Goal: Obtain resource: Obtain resource

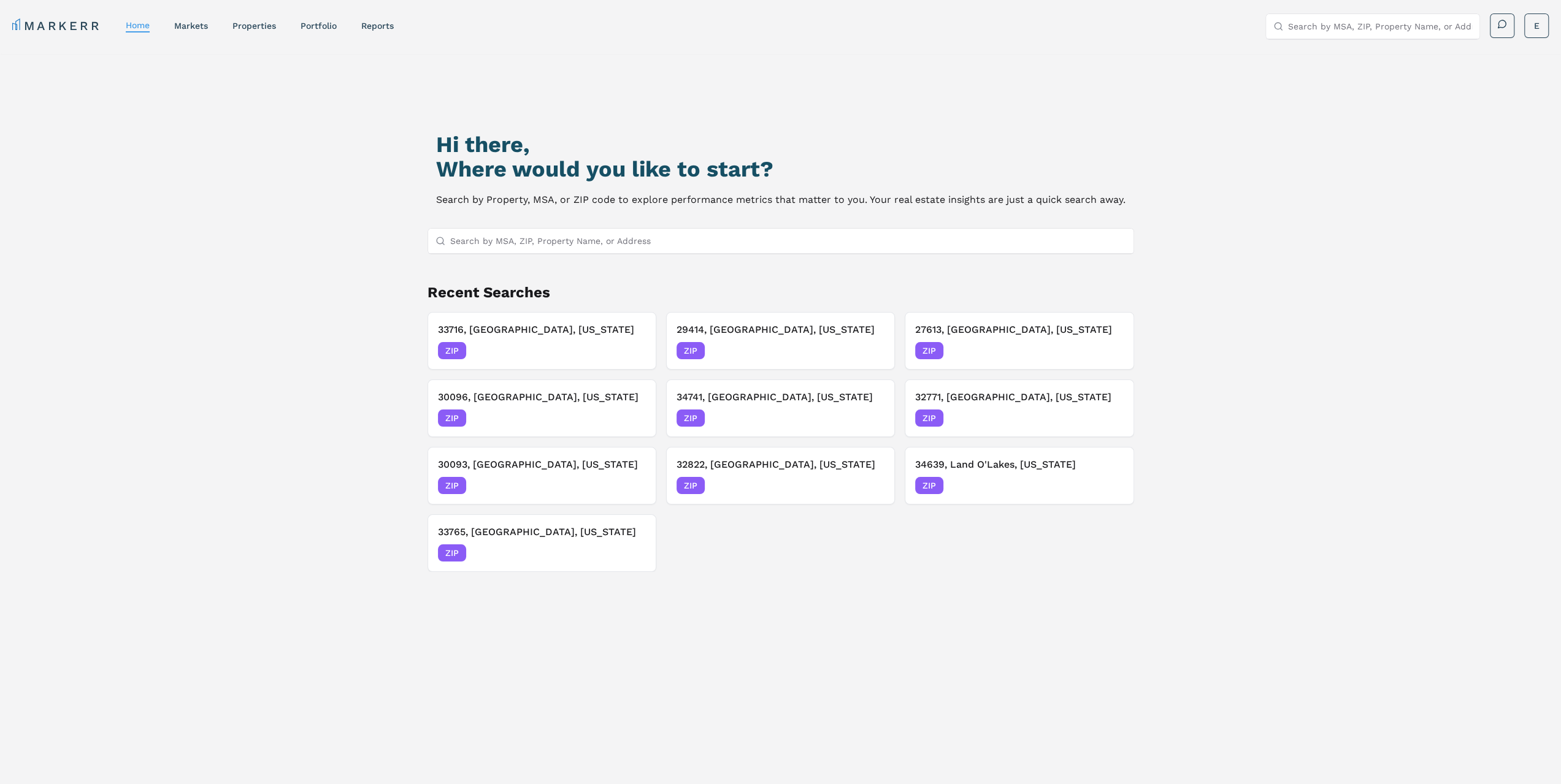
click at [704, 231] on input "Search by MSA, ZIP, Property Name, or Address" at bounding box center [788, 241] width 676 height 24
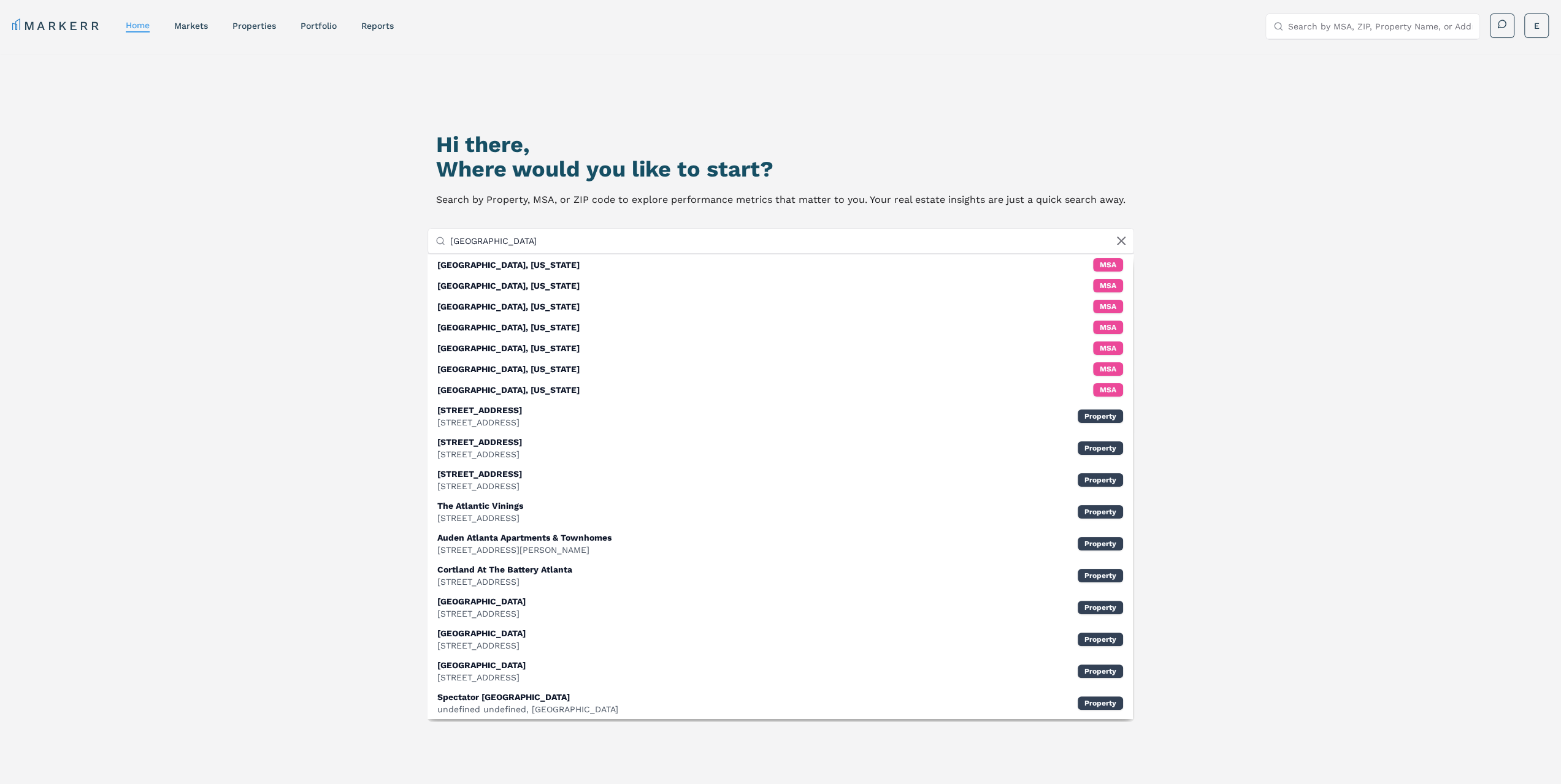
type input "[GEOGRAPHIC_DATA]"
click at [307, 377] on div "Hi there, Where would you like to start? Search by Property, MSA, or ZIP code t…" at bounding box center [781, 465] width 1093 height 784
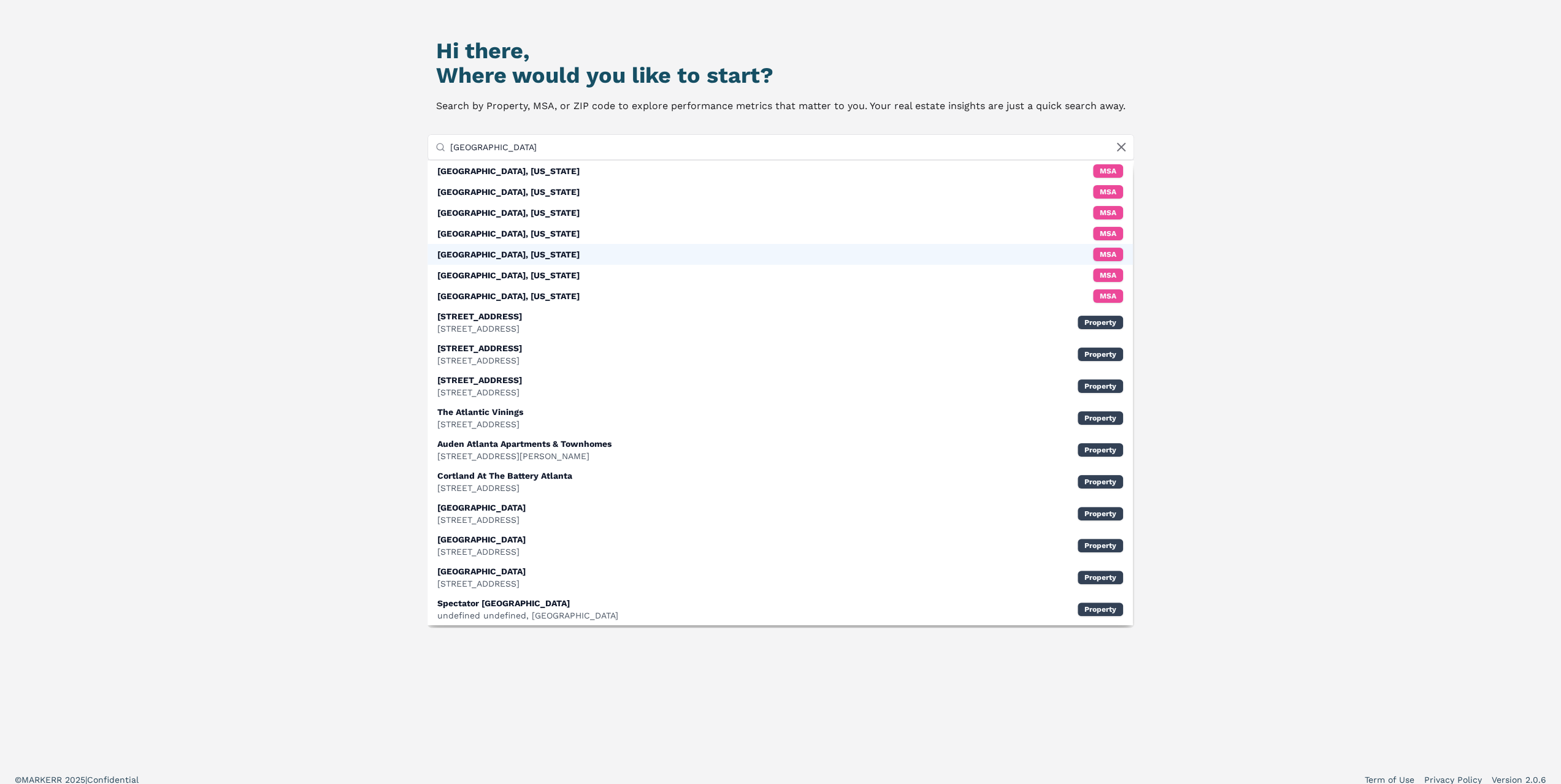
scroll to position [106, 0]
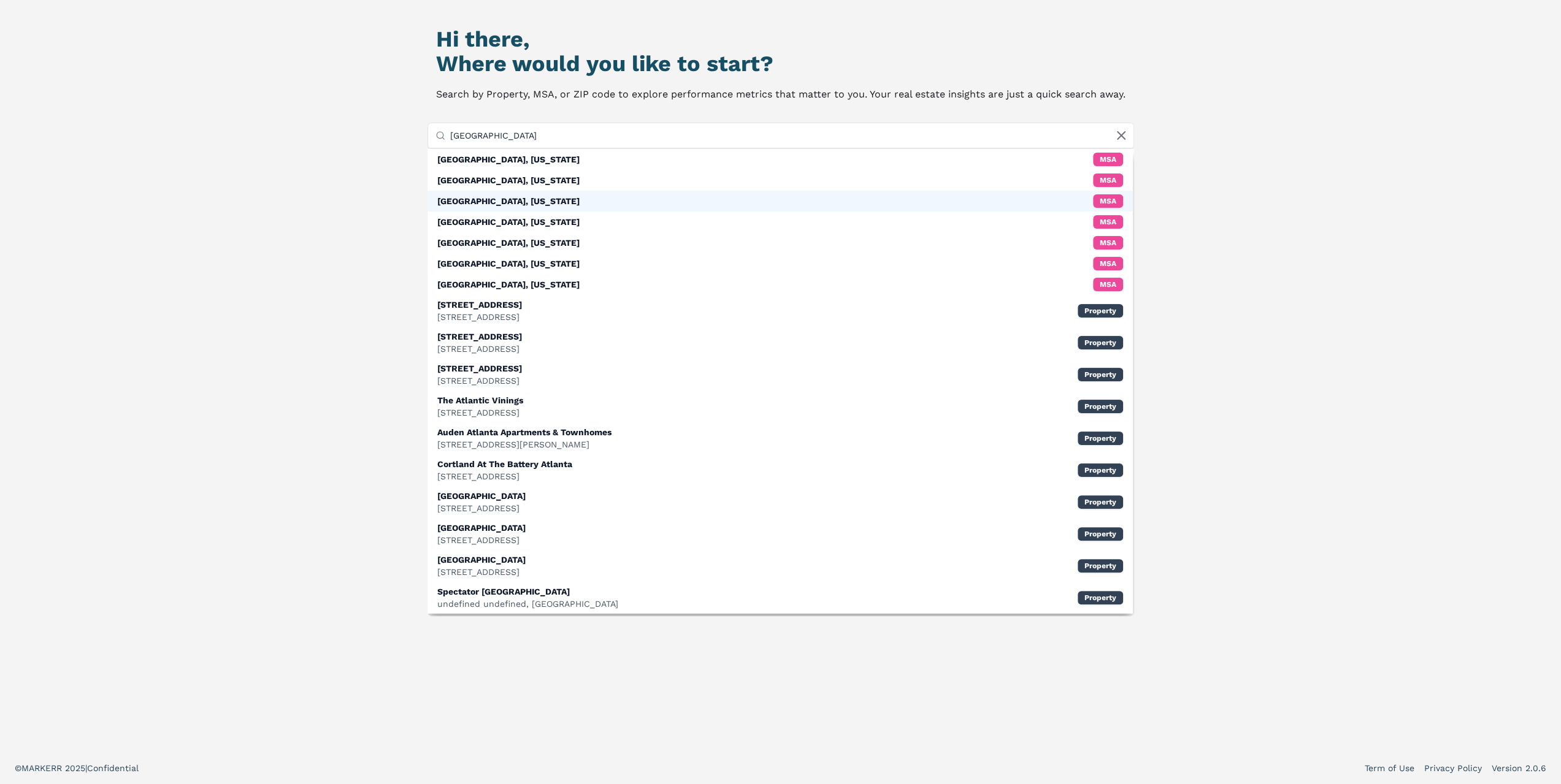
click at [521, 191] on div "[GEOGRAPHIC_DATA], [US_STATE] MSA" at bounding box center [780, 201] width 705 height 21
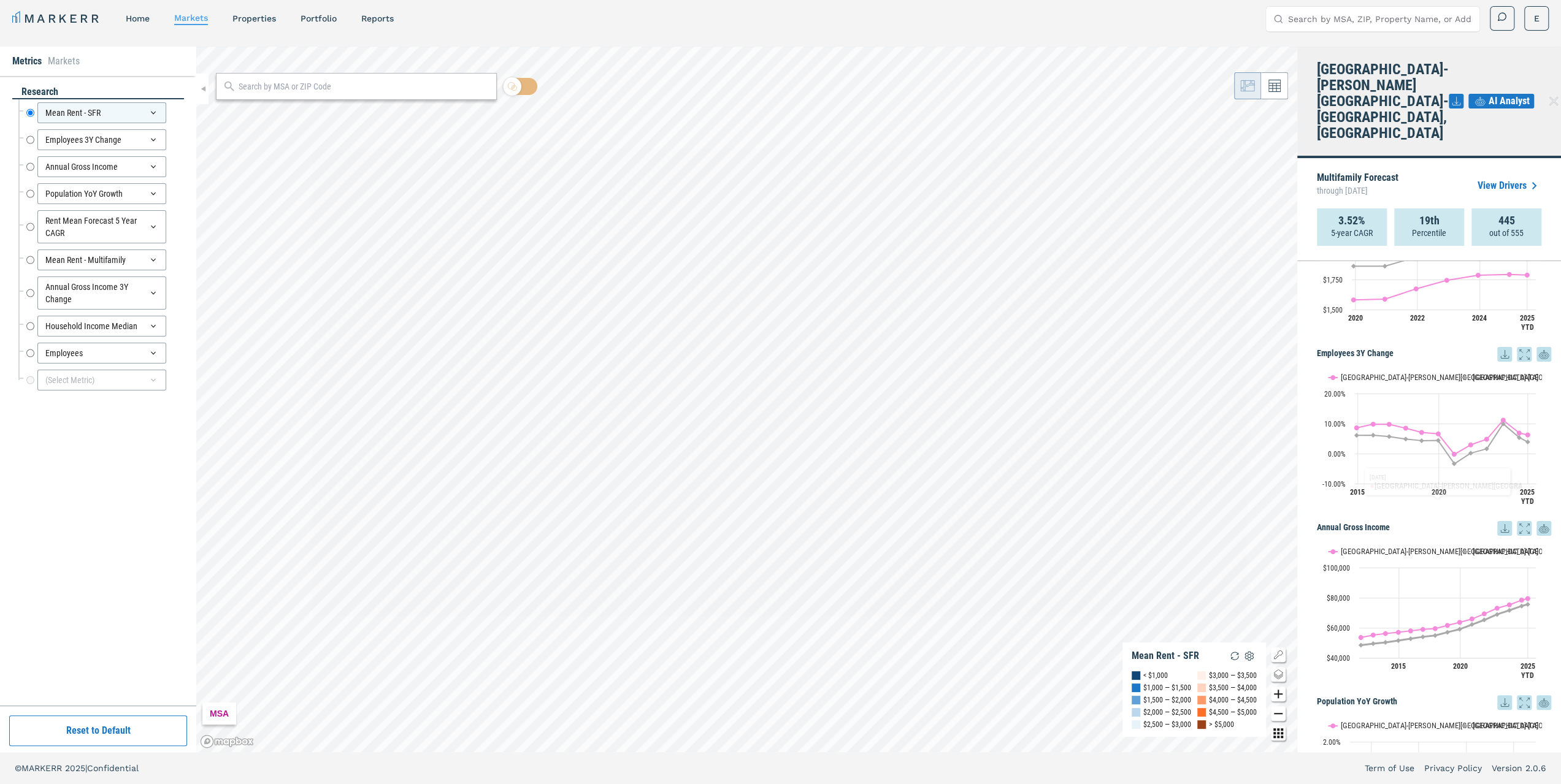
scroll to position [245, 0]
click at [26, 327] on input "Household Income Median" at bounding box center [30, 326] width 8 height 21
radio input "false"
radio input "true"
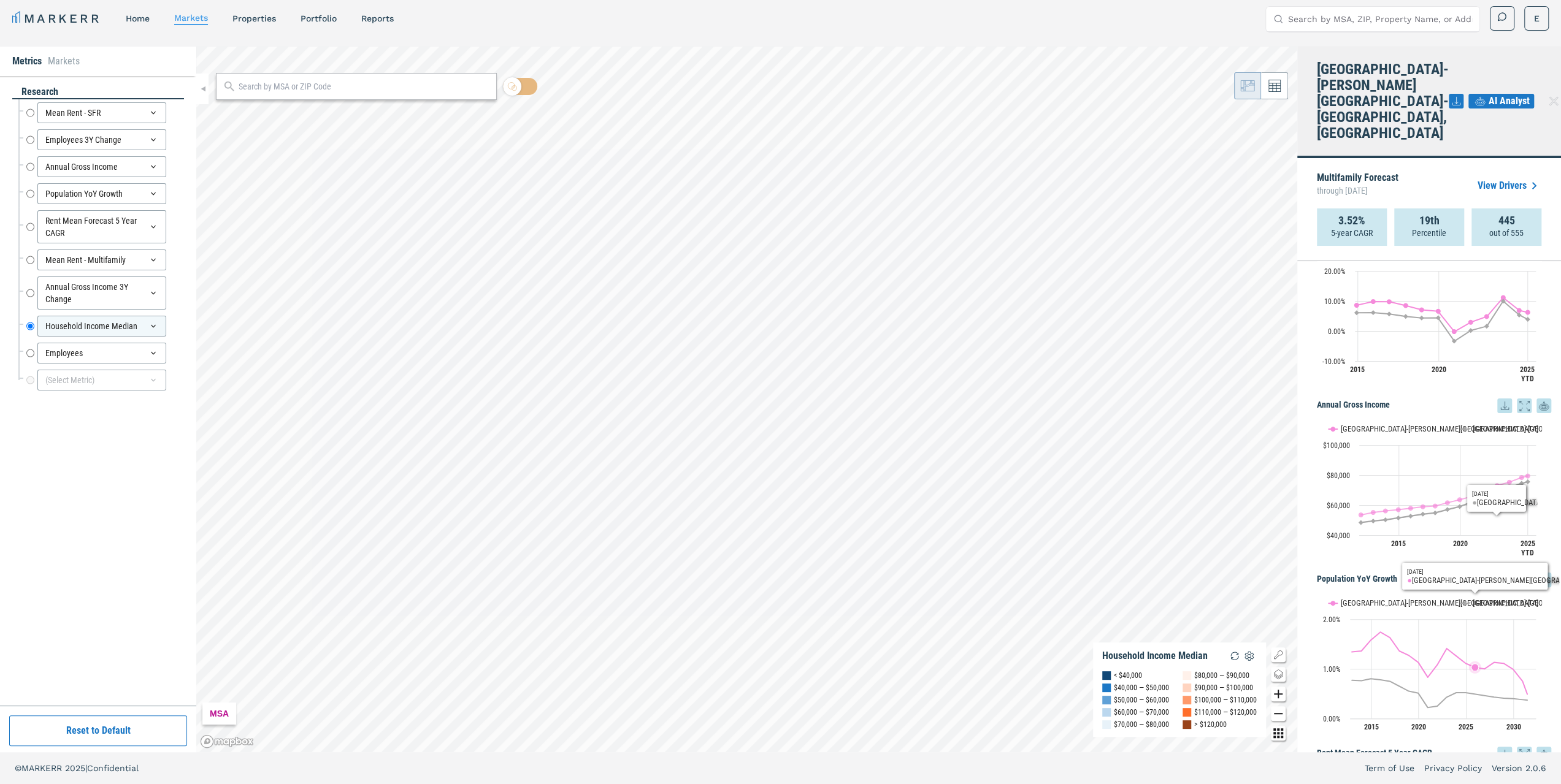
scroll to position [429, 0]
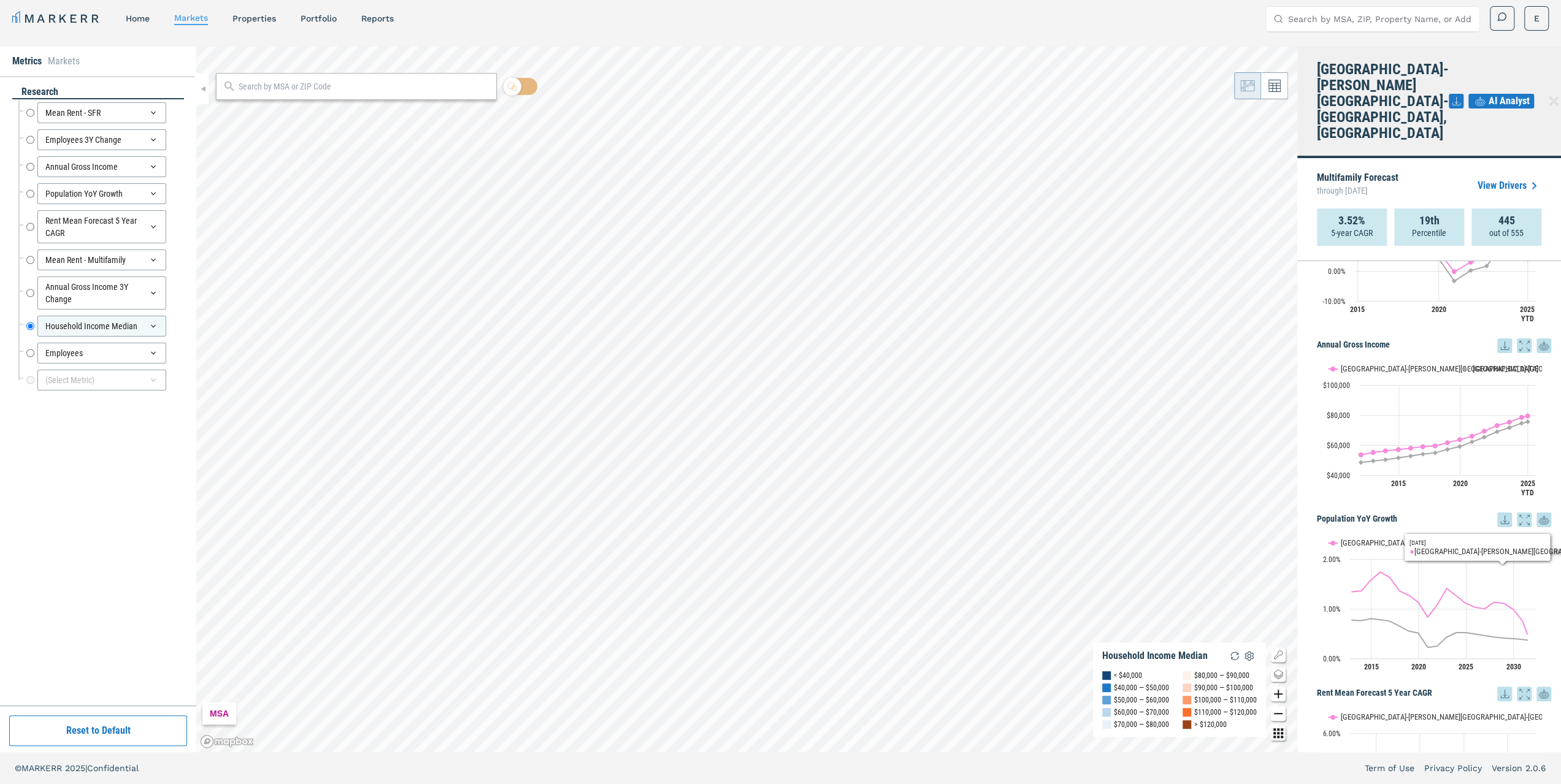
click at [1500, 513] on icon at bounding box center [1504, 520] width 15 height 15
click at [1461, 566] on div "Download as XLS" at bounding box center [1450, 566] width 70 height 12
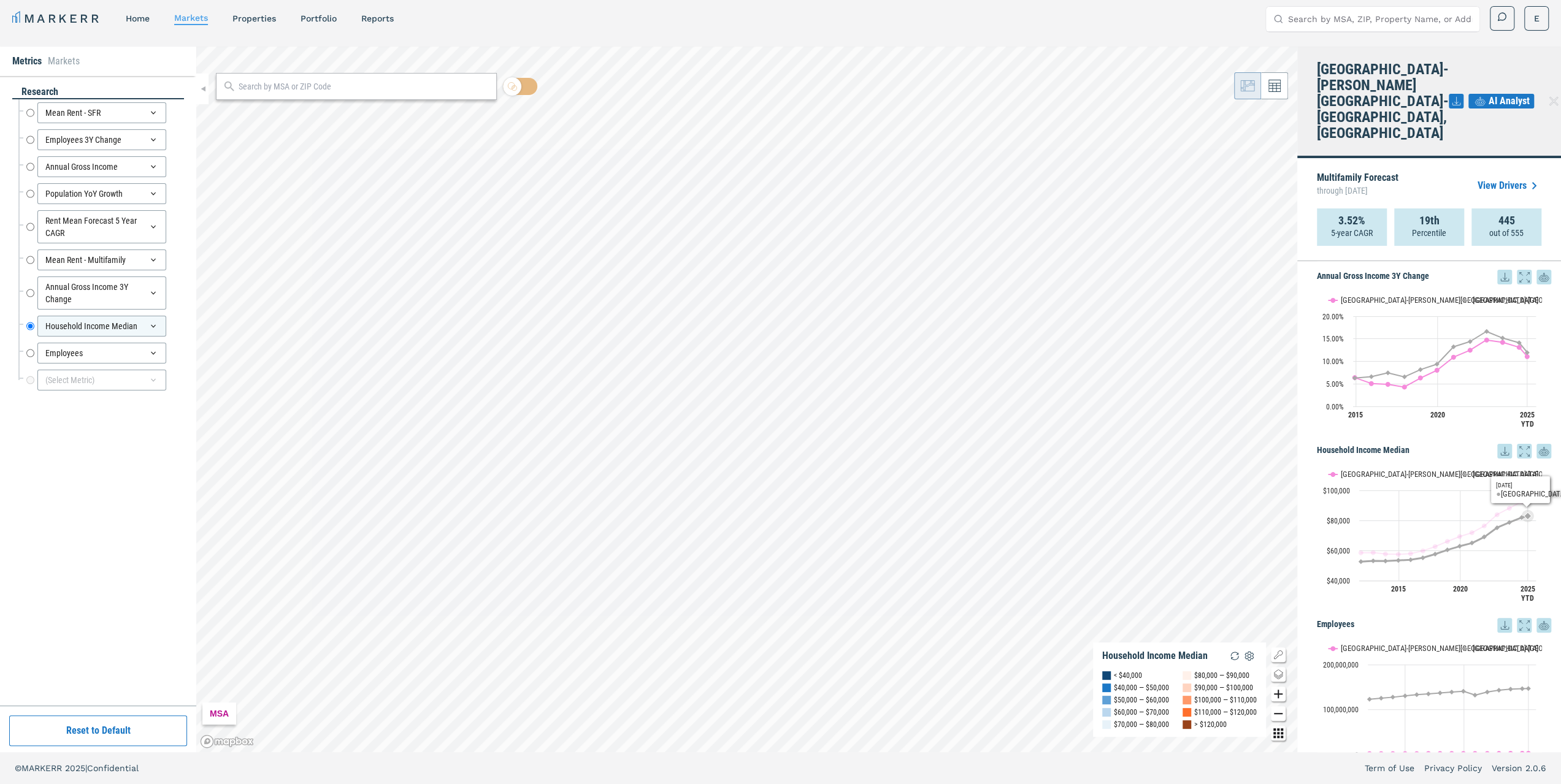
scroll to position [1210, 0]
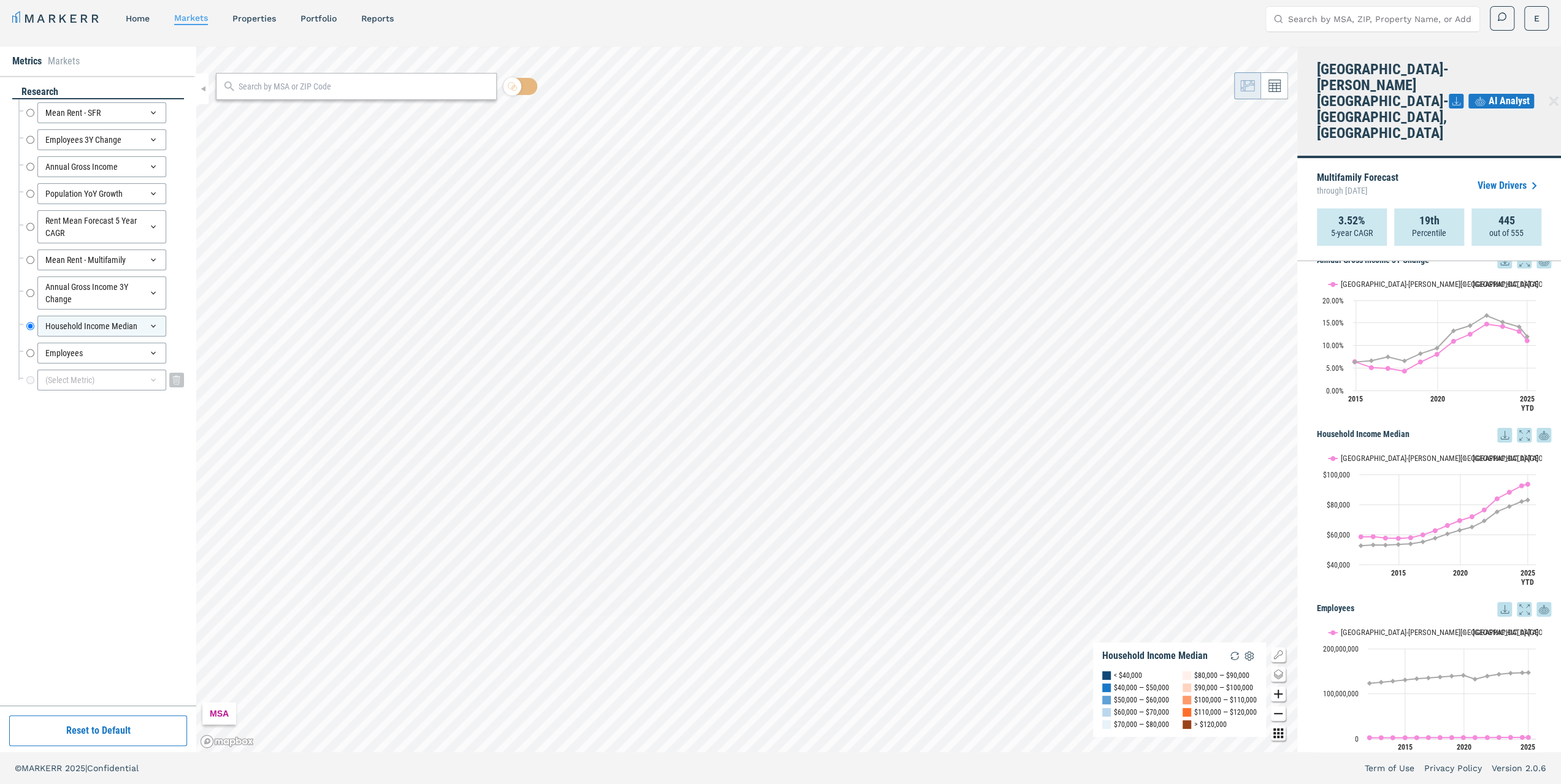
click at [63, 376] on div "(Select Metric)" at bounding box center [102, 380] width 129 height 21
click at [97, 379] on div "(Select Metric)" at bounding box center [102, 380] width 129 height 21
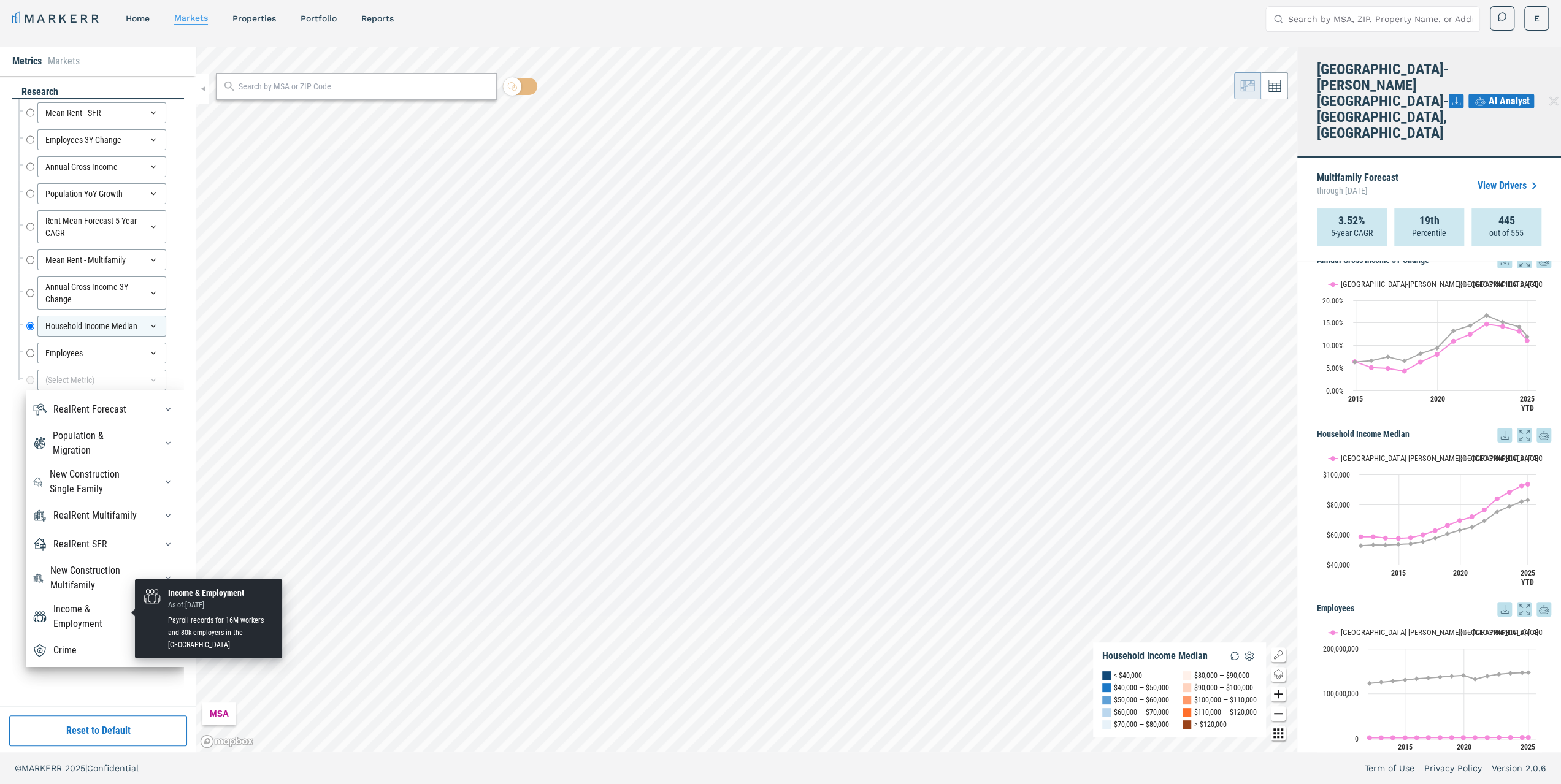
click at [108, 615] on div "Income & Employment" at bounding box center [97, 617] width 88 height 30
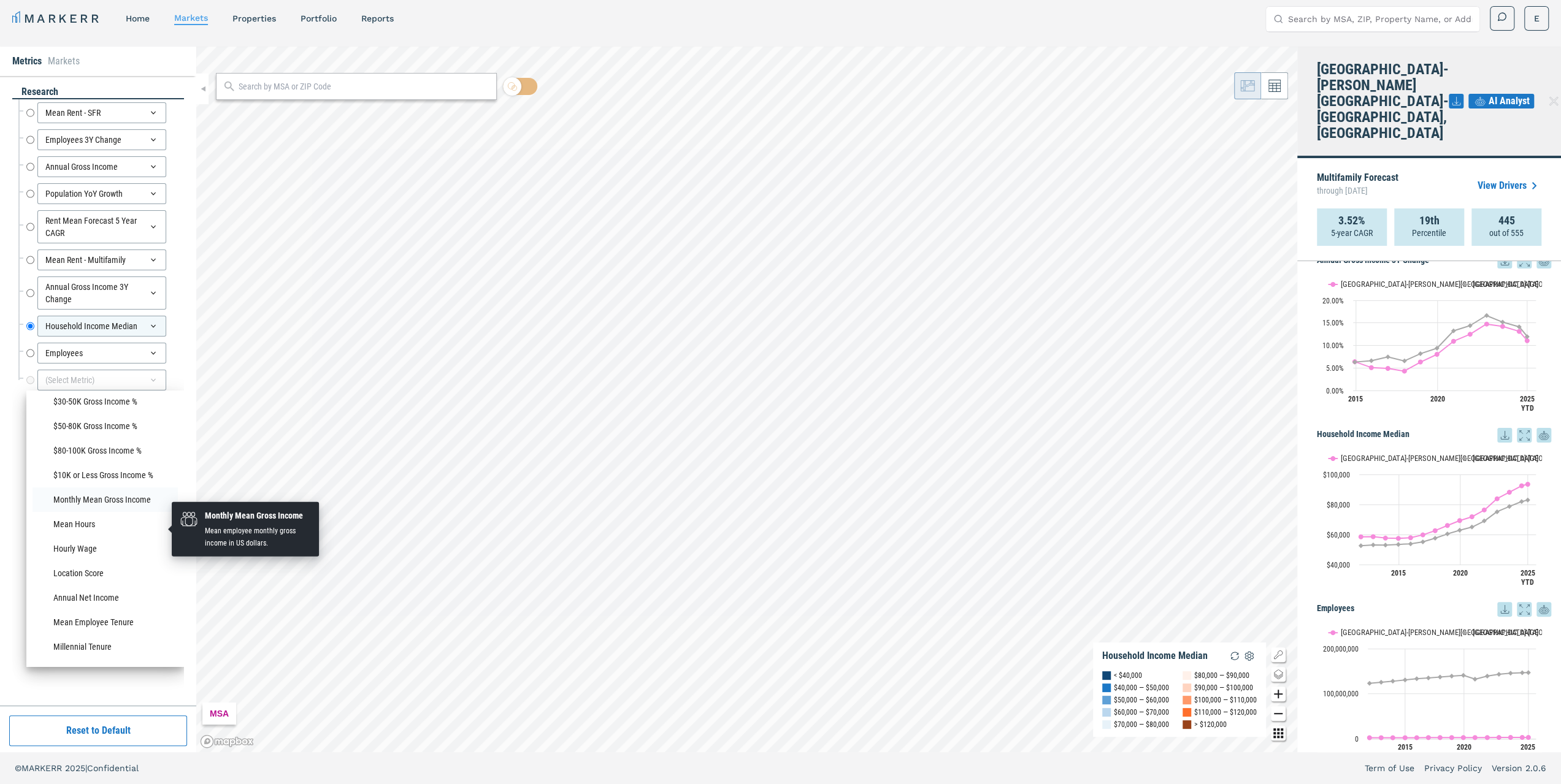
scroll to position [1005, 0]
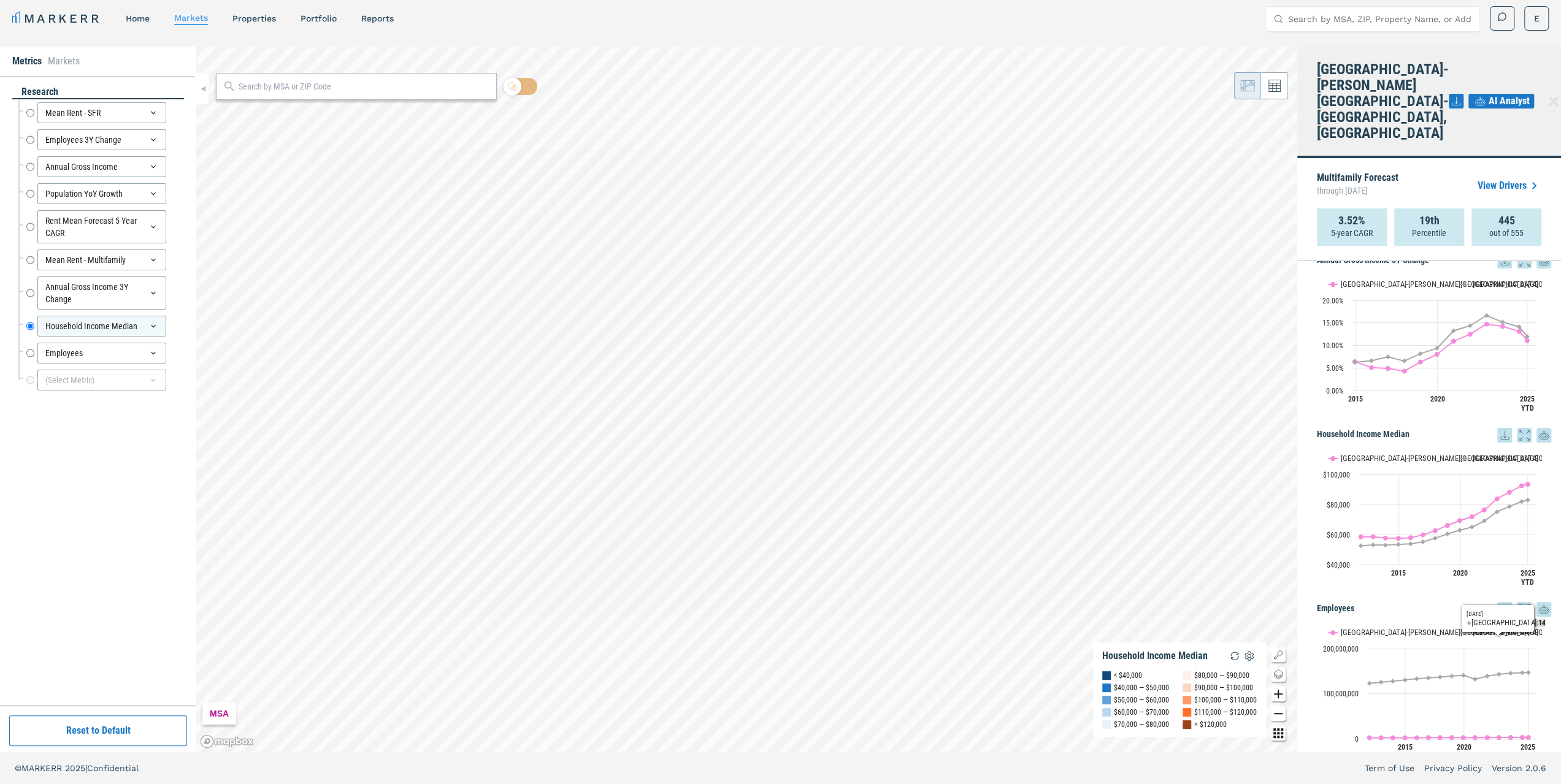
click at [1401, 602] on h5 "Employees" at bounding box center [1434, 609] width 235 height 15
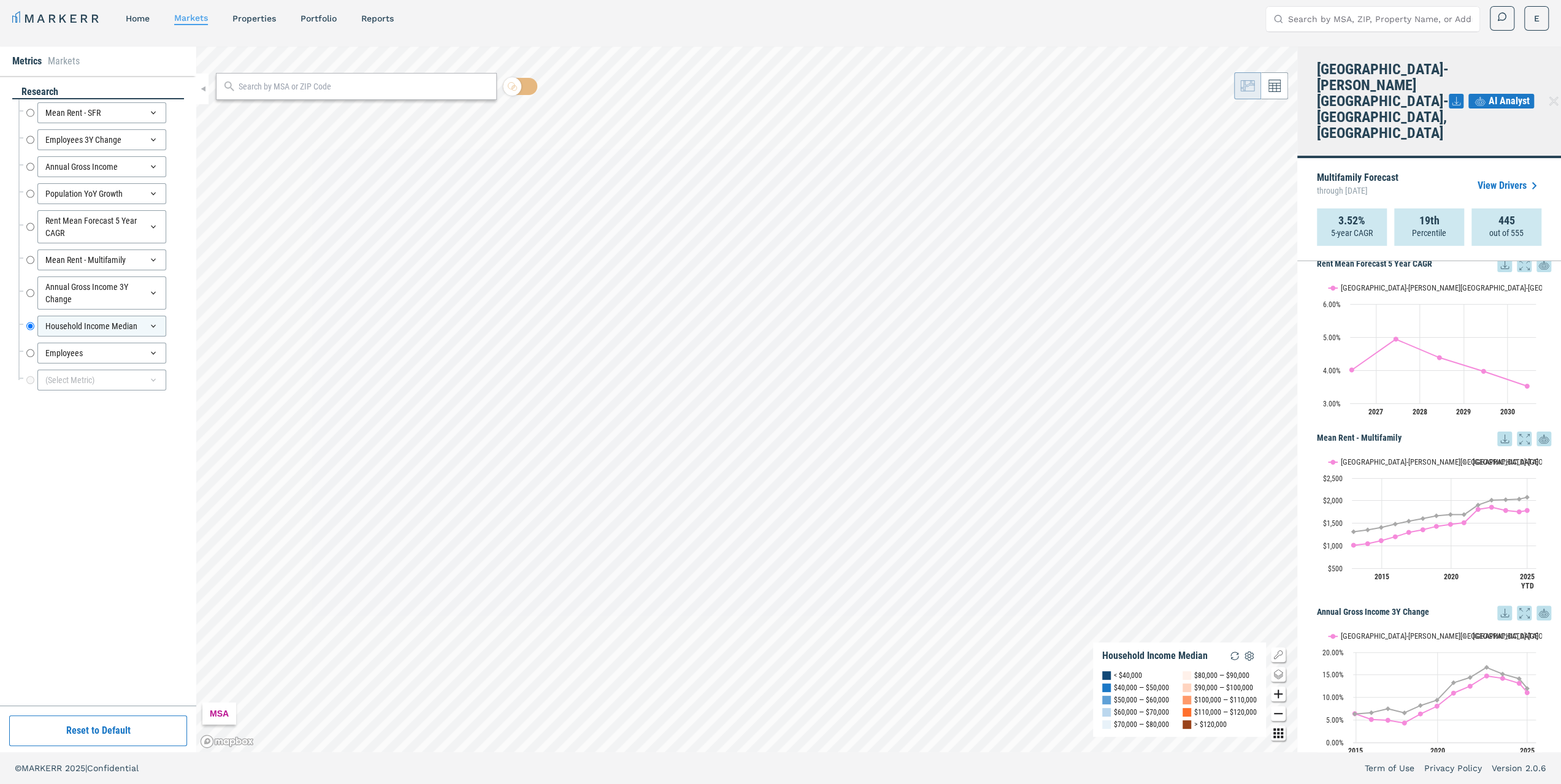
scroll to position [1210, 0]
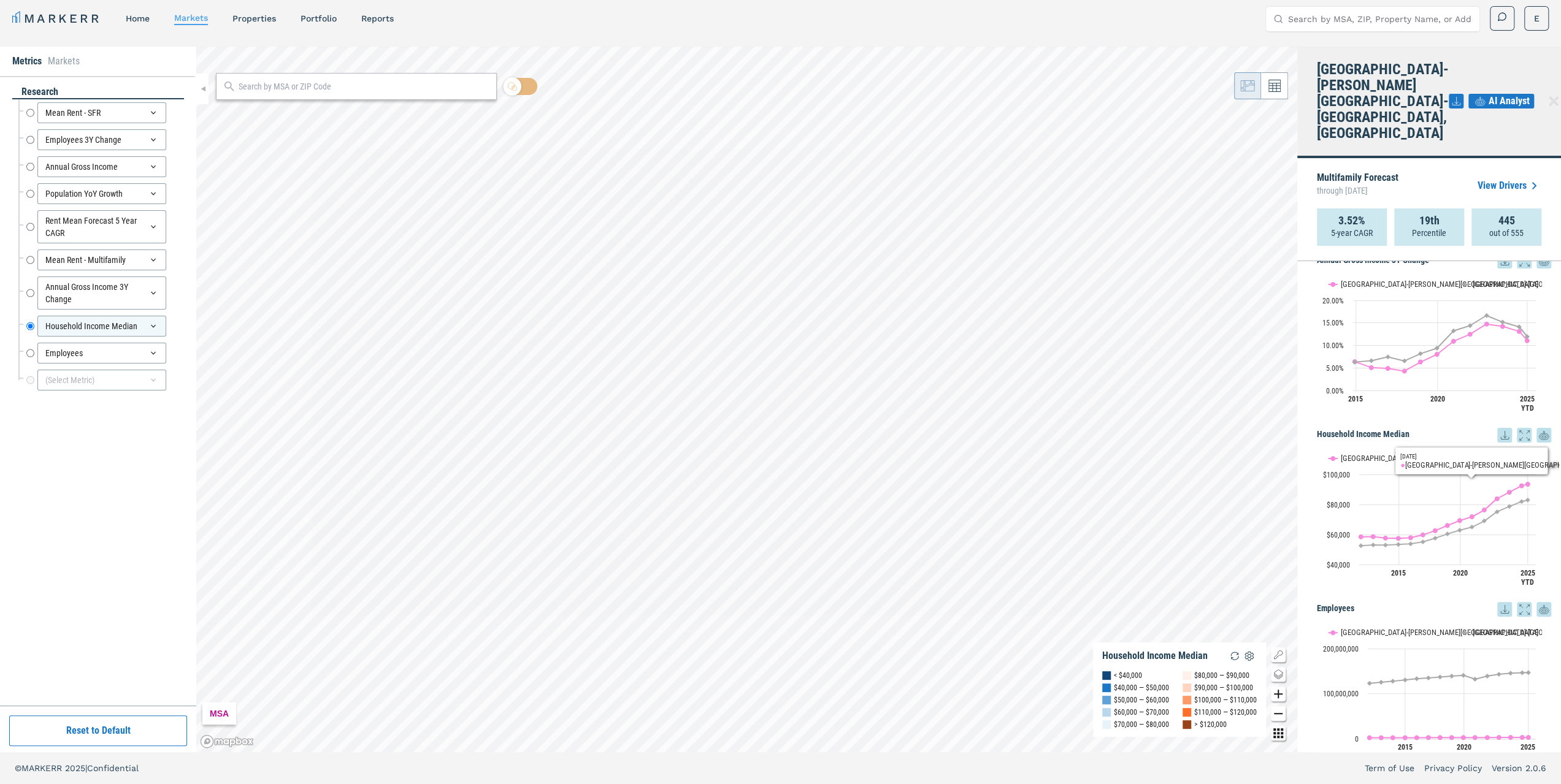
click at [1497, 428] on icon at bounding box center [1504, 435] width 15 height 15
click at [1438, 481] on div "Download as XLS" at bounding box center [1450, 481] width 70 height 12
